Goal: Information Seeking & Learning: Learn about a topic

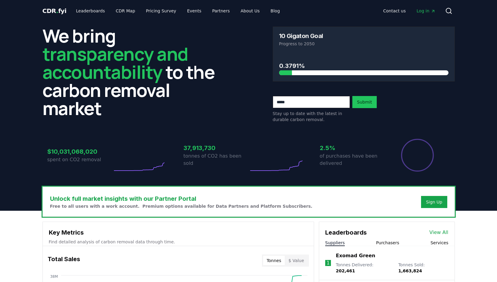
click at [449, 12] on icon at bounding box center [449, 10] width 7 height 7
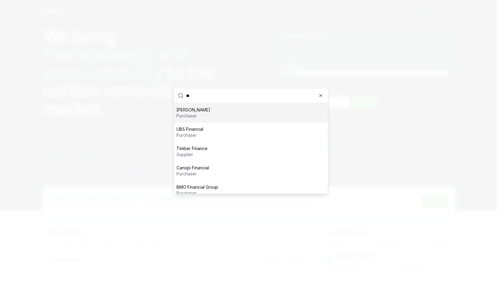
type input "*"
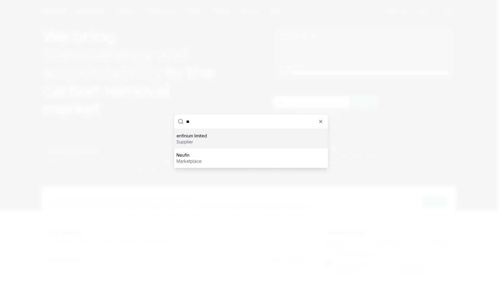
type input "*"
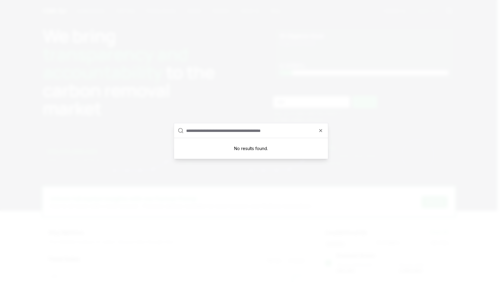
type input "*"
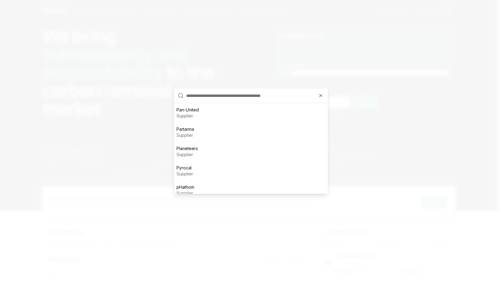
type input "*"
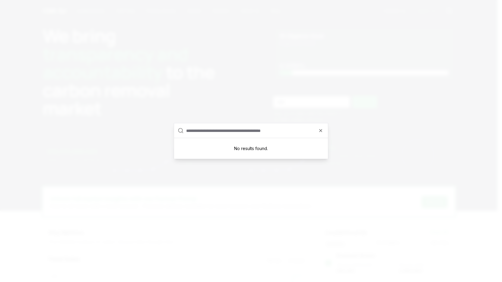
type input "*"
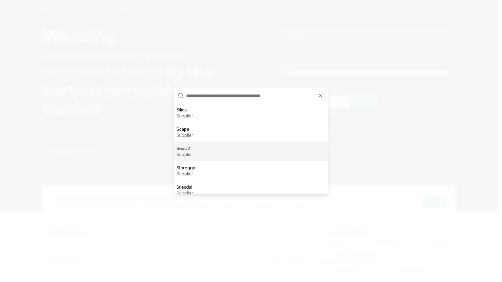
type input "*"
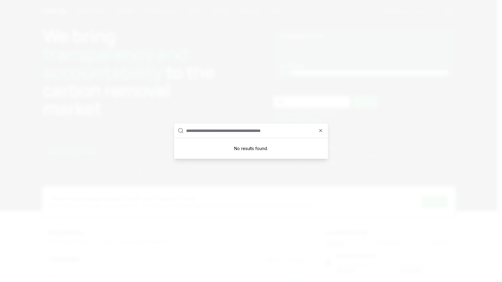
type input "*"
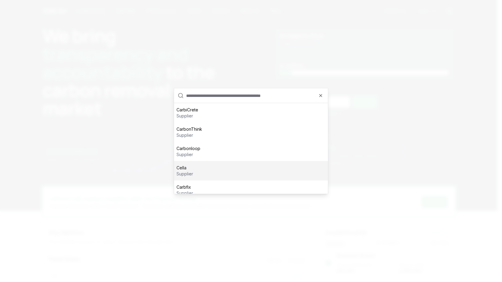
type input "*"
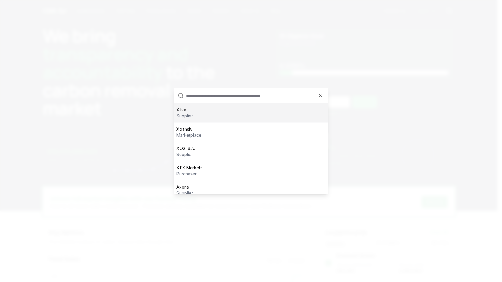
type input "*"
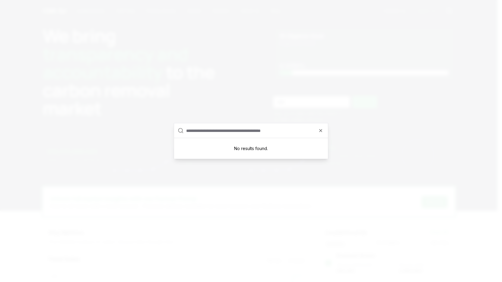
type input "*"
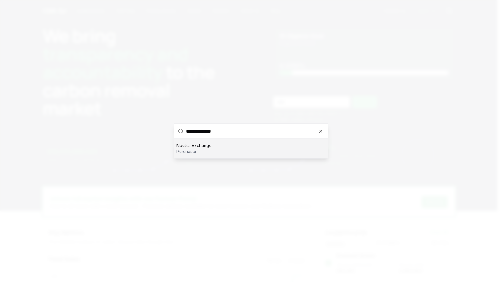
drag, startPoint x: 227, startPoint y: 132, endPoint x: 205, endPoint y: 132, distance: 22.0
click at [205, 132] on input "**********" at bounding box center [255, 131] width 138 height 14
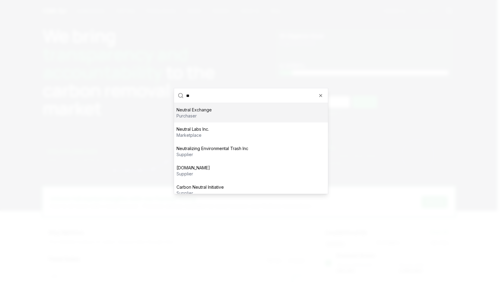
type input "*"
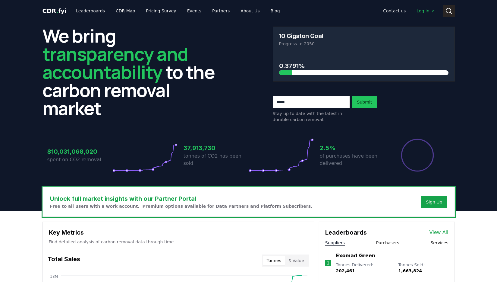
click at [448, 11] on icon at bounding box center [449, 10] width 7 height 7
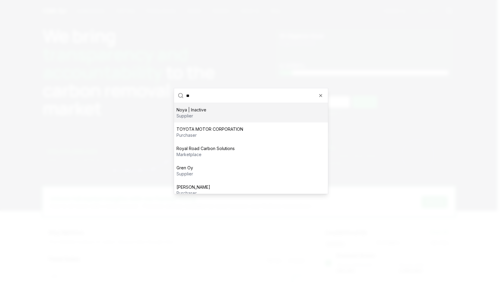
scroll to position [6, 0]
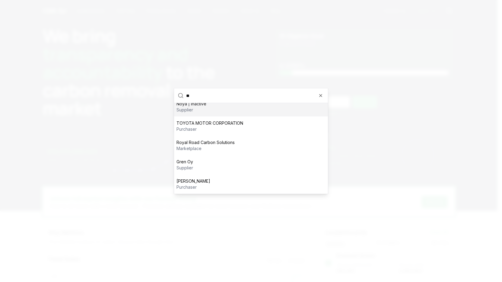
type input "*"
